Goal: Task Accomplishment & Management: Manage account settings

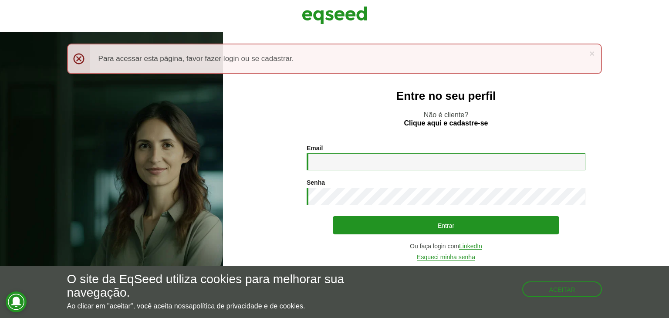
click at [355, 164] on input "Email *" at bounding box center [446, 161] width 279 height 17
type input "**********"
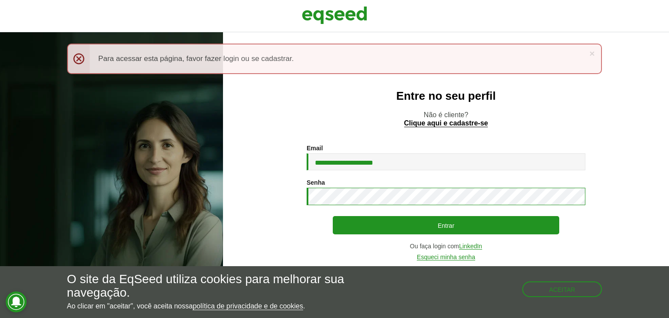
click at [333, 216] on button "Entrar" at bounding box center [446, 225] width 227 height 18
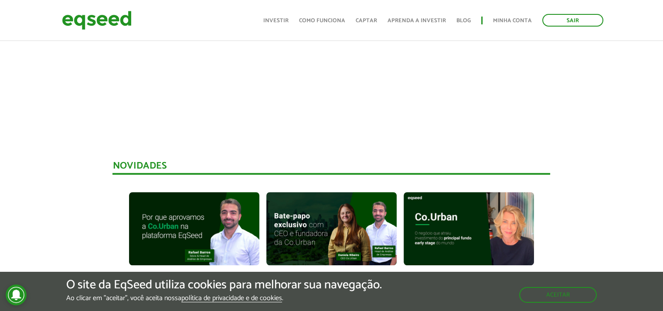
scroll to position [470, 0]
